Goal: Information Seeking & Learning: Learn about a topic

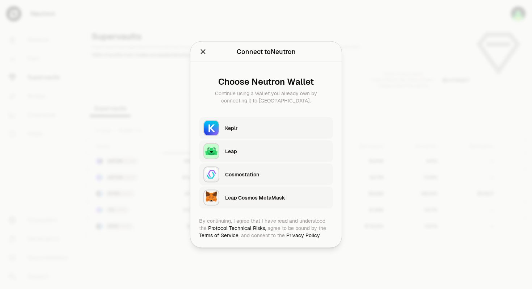
click at [233, 128] on div "Keplr" at bounding box center [277, 128] width 104 height 7
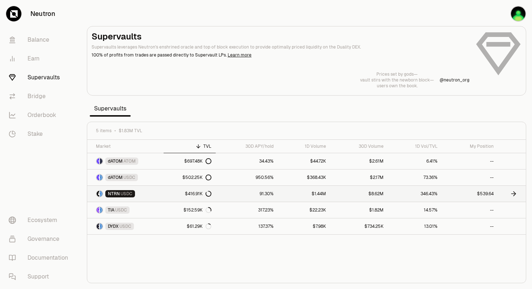
click at [128, 193] on span "USDC" at bounding box center [127, 194] width 12 height 6
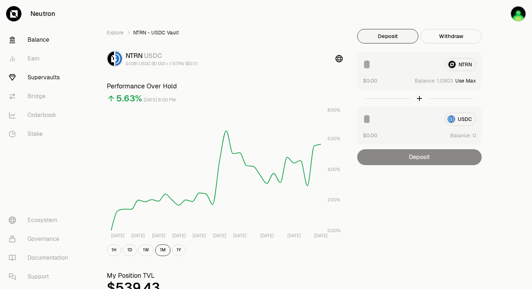
click at [41, 40] on link "Balance" at bounding box center [40, 39] width 75 height 19
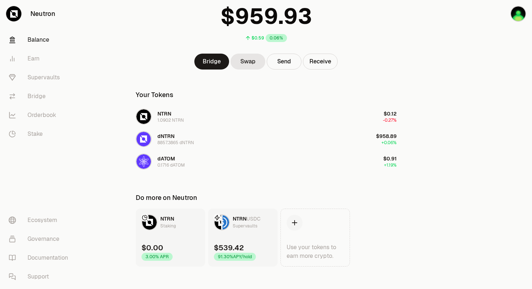
scroll to position [60, 0]
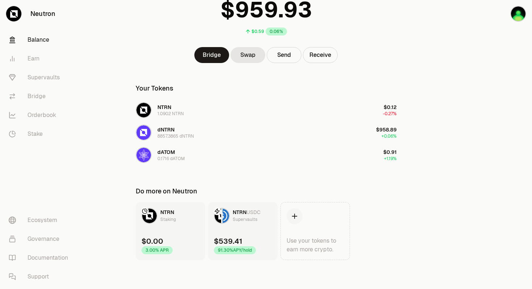
click at [240, 213] on span "NTRN" at bounding box center [240, 212] width 14 height 7
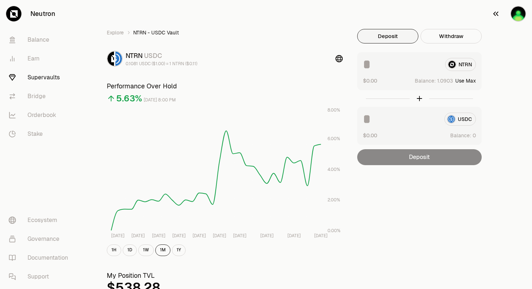
click at [517, 17] on img "button" at bounding box center [518, 14] width 14 height 14
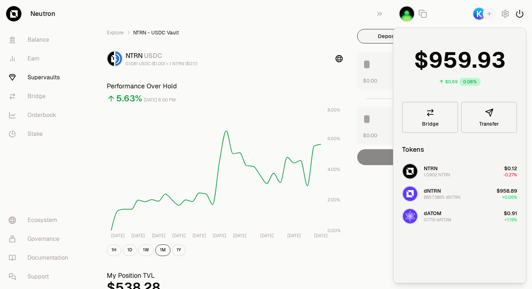
click at [519, 14] on icon "button" at bounding box center [520, 13] width 9 height 9
